Goal: Task Accomplishment & Management: Manage account settings

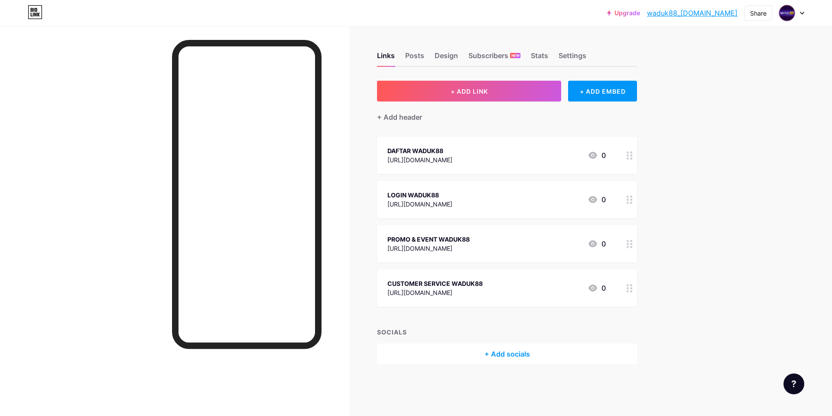
click at [409, 193] on div "LOGIN WADUK88" at bounding box center [419, 194] width 65 height 9
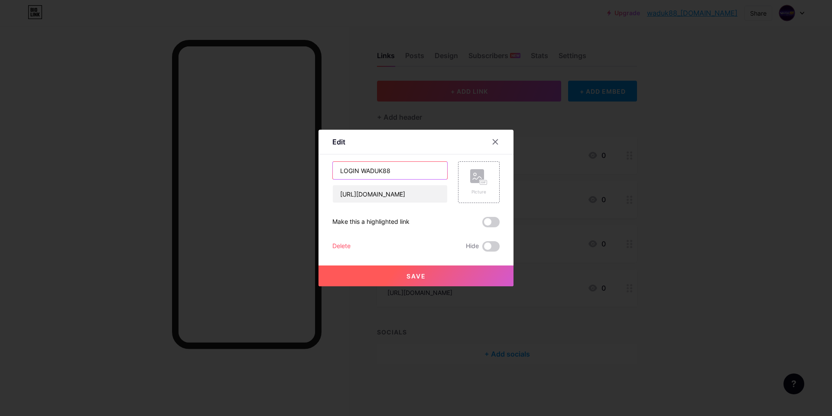
click at [346, 167] on input "LOGIN WADUK88" at bounding box center [390, 170] width 114 height 17
click at [543, 181] on div at bounding box center [416, 208] width 832 height 416
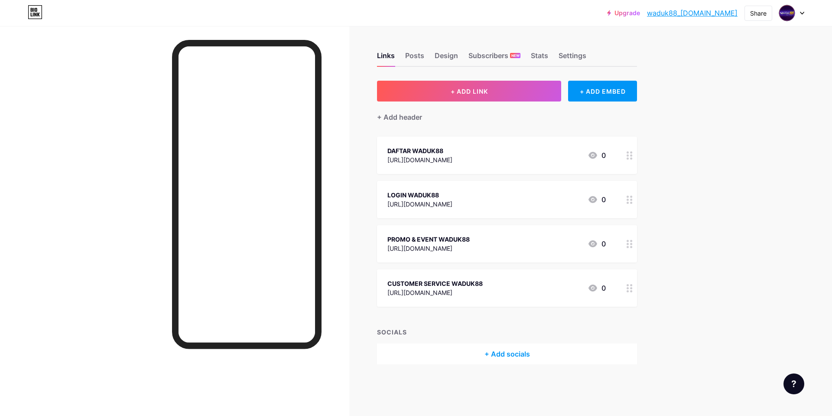
click at [393, 148] on div "DAFTAR WADUK88" at bounding box center [419, 150] width 65 height 9
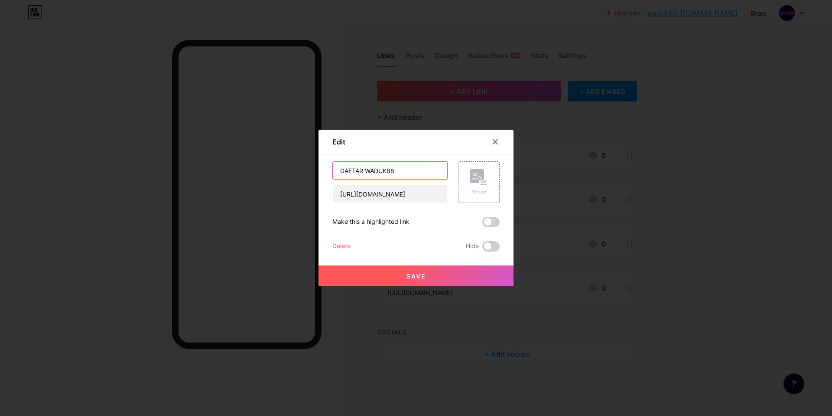
click at [361, 165] on input "DAFTAR WADUK88" at bounding box center [390, 170] width 114 height 17
click at [346, 169] on input "DAFTAR WADUK88" at bounding box center [390, 170] width 114 height 17
type input "JOIN WADUK88"
click at [419, 281] on button "Save" at bounding box center [415, 275] width 195 height 21
